Goal: Find specific page/section: Find specific page/section

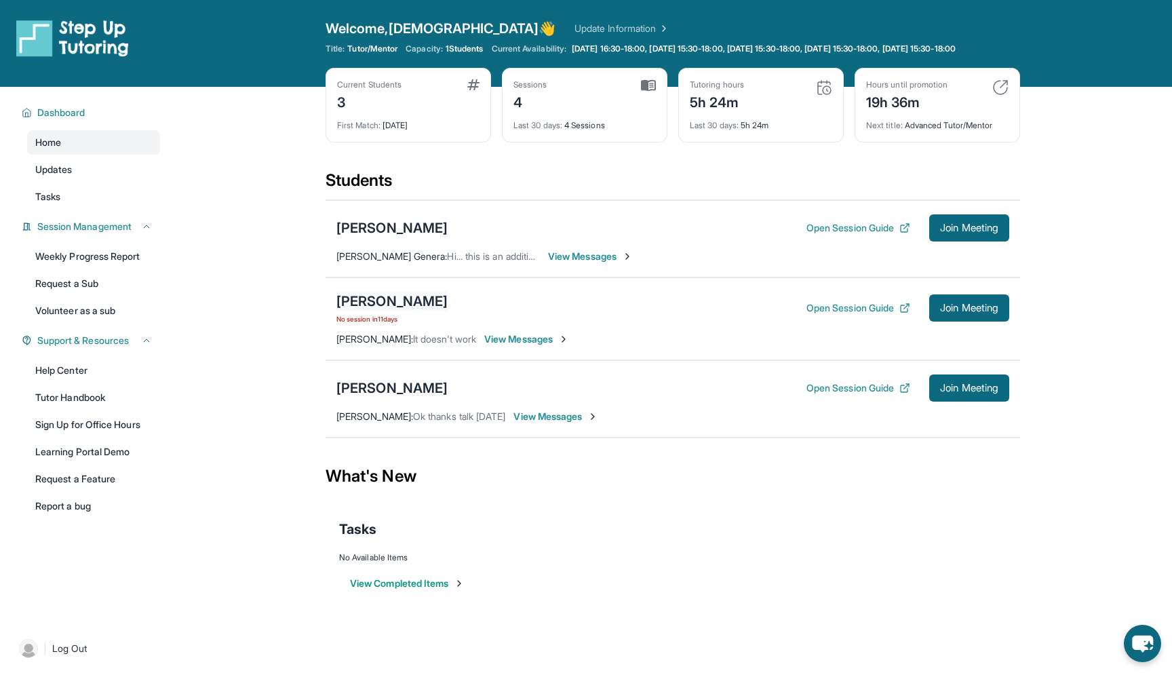
click at [385, 311] on div "[PERSON_NAME]" at bounding box center [391, 301] width 111 height 19
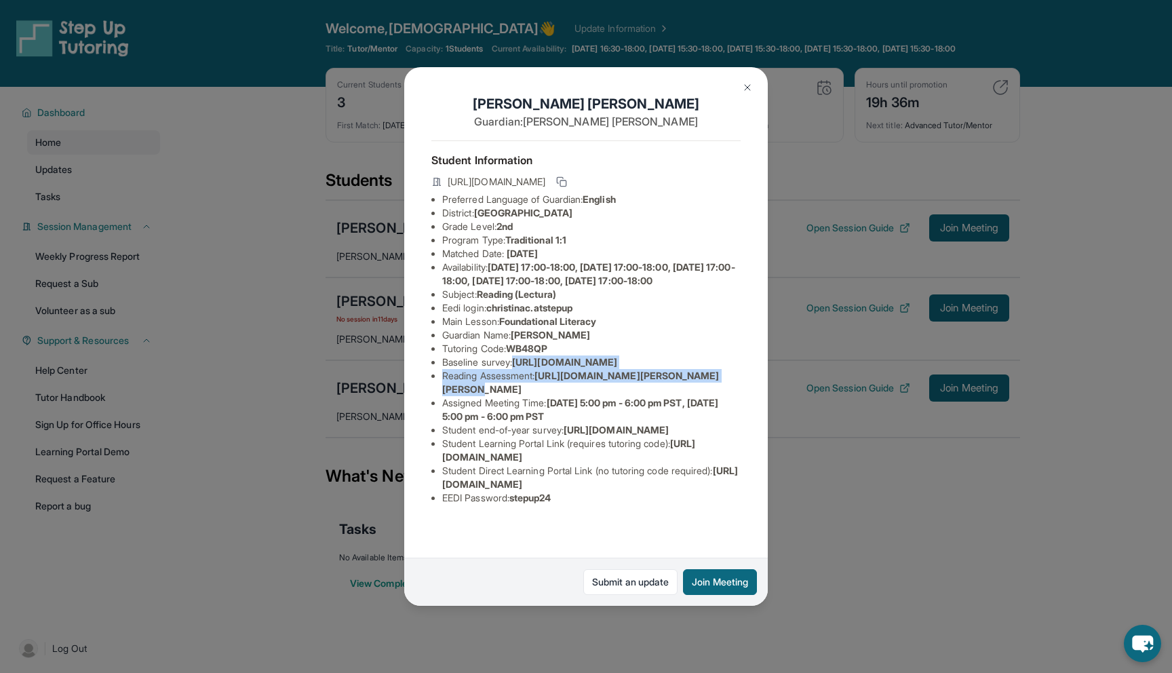
scroll to position [73, 482]
drag, startPoint x: 442, startPoint y: 313, endPoint x: 669, endPoint y: 351, distance: 230.4
click at [669, 351] on div "Christina Chen Guardian: Jessica Wu Student Information https://student-portal.…" at bounding box center [586, 336] width 364 height 539
copy span "https://airtable.com/apprlfn8WjpjBUn2G/shrK0QR6AaNyG5psY?prefill_Type%20of%20Fo…"
click at [744, 94] on button at bounding box center [747, 87] width 27 height 27
